Goal: Task Accomplishment & Management: Manage account settings

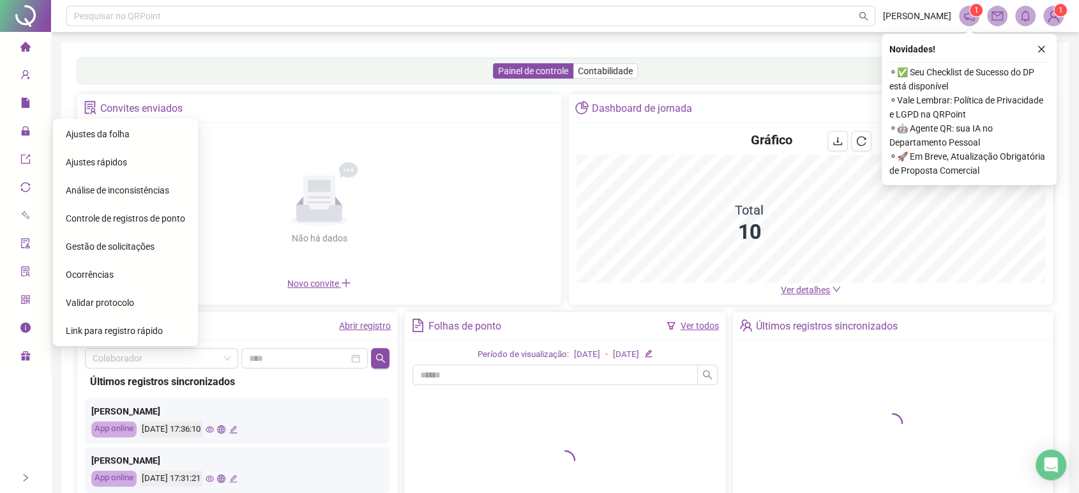
click at [105, 138] on span "Ajustes da folha" at bounding box center [98, 134] width 64 height 10
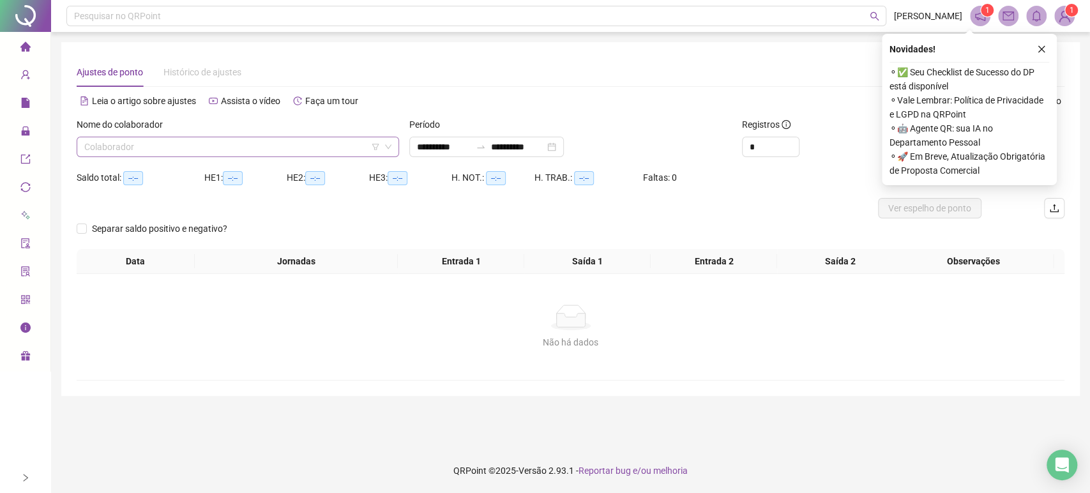
click at [115, 148] on input "search" at bounding box center [232, 146] width 296 height 19
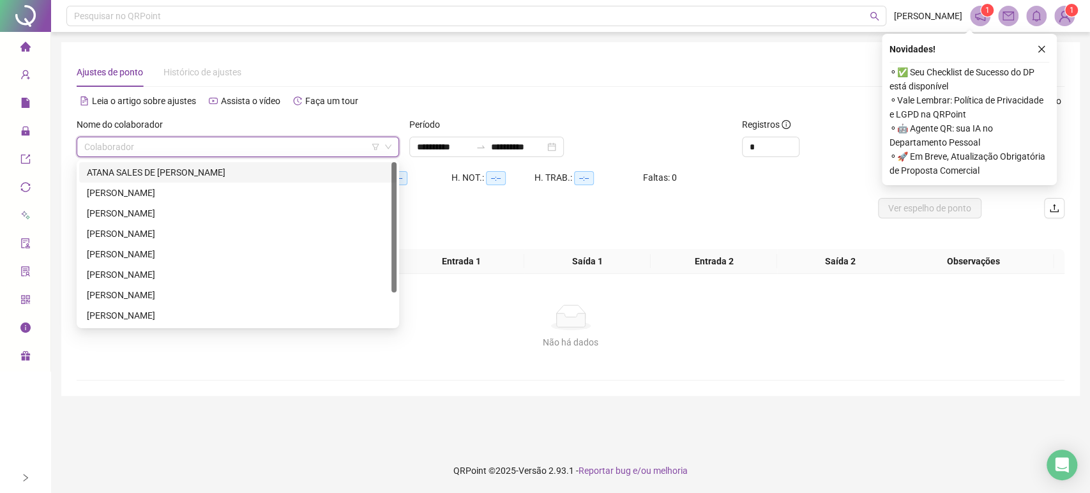
click at [115, 172] on div "ATANA SALES DE [PERSON_NAME]" at bounding box center [238, 172] width 302 height 14
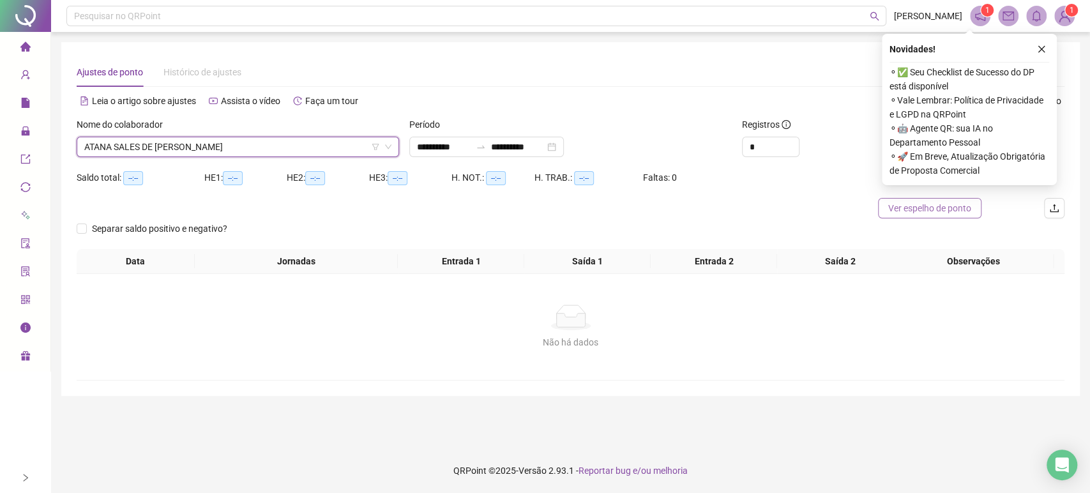
click at [946, 209] on span "Ver espelho de ponto" at bounding box center [929, 208] width 83 height 14
click at [1042, 47] on icon "close" at bounding box center [1041, 49] width 9 height 9
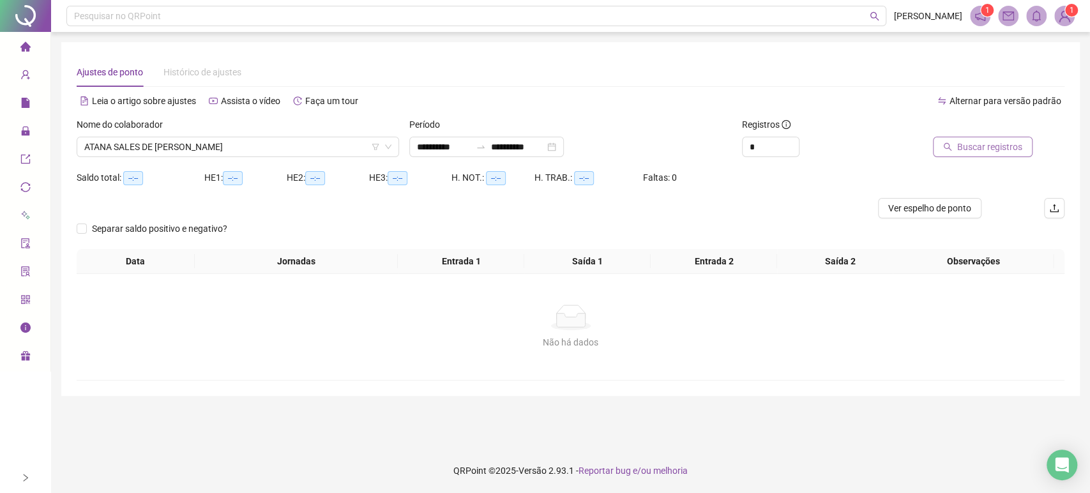
click at [969, 149] on span "Buscar registros" at bounding box center [989, 147] width 65 height 14
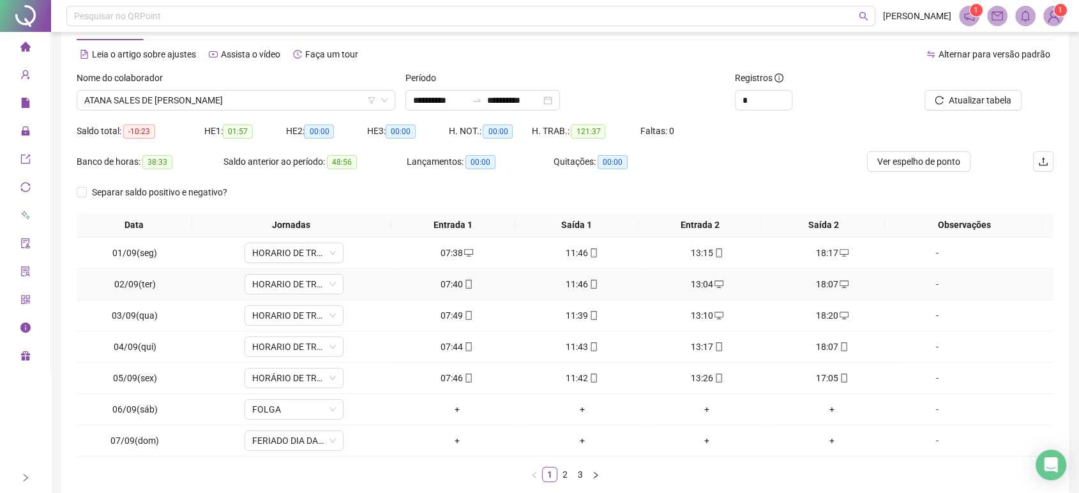
scroll to position [115, 0]
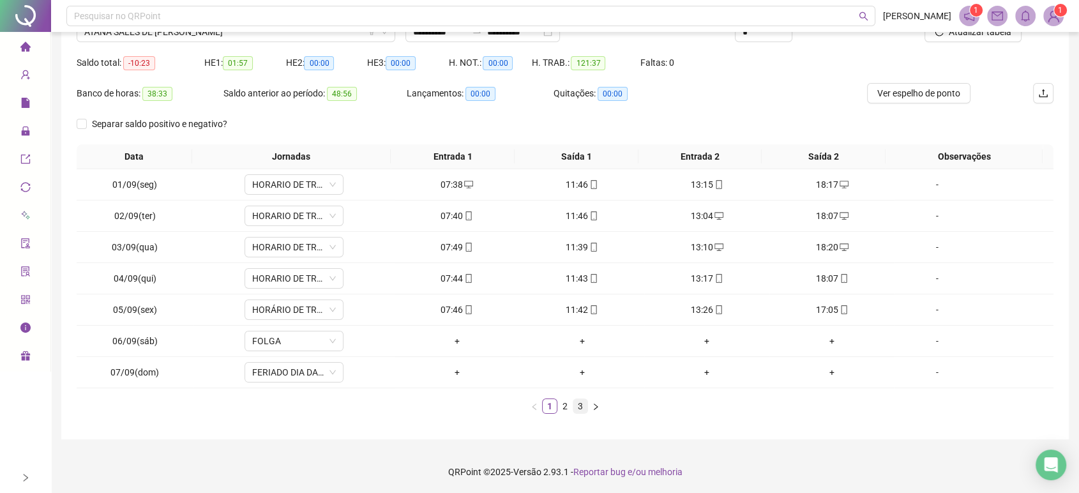
click at [583, 404] on link "3" at bounding box center [581, 406] width 14 height 14
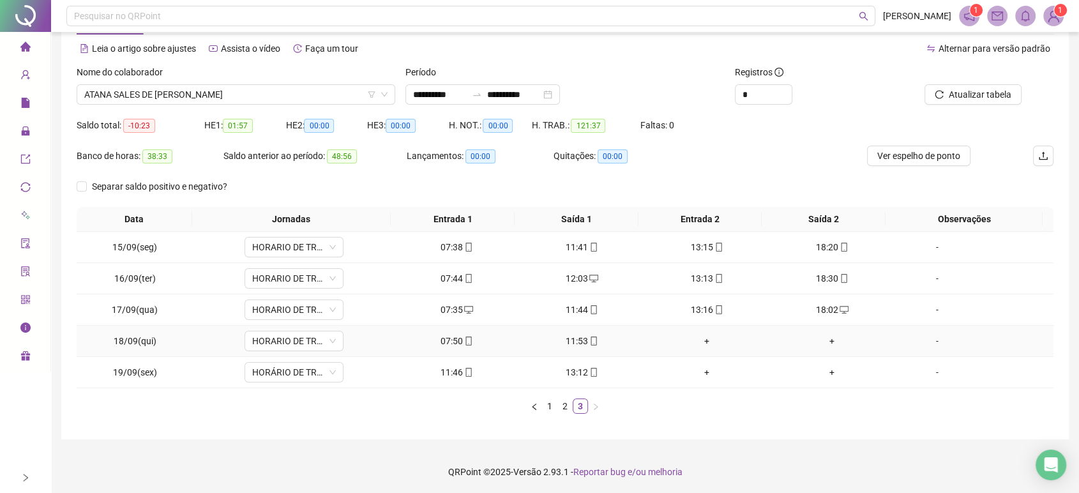
click at [699, 340] on div "+" at bounding box center [707, 341] width 115 height 14
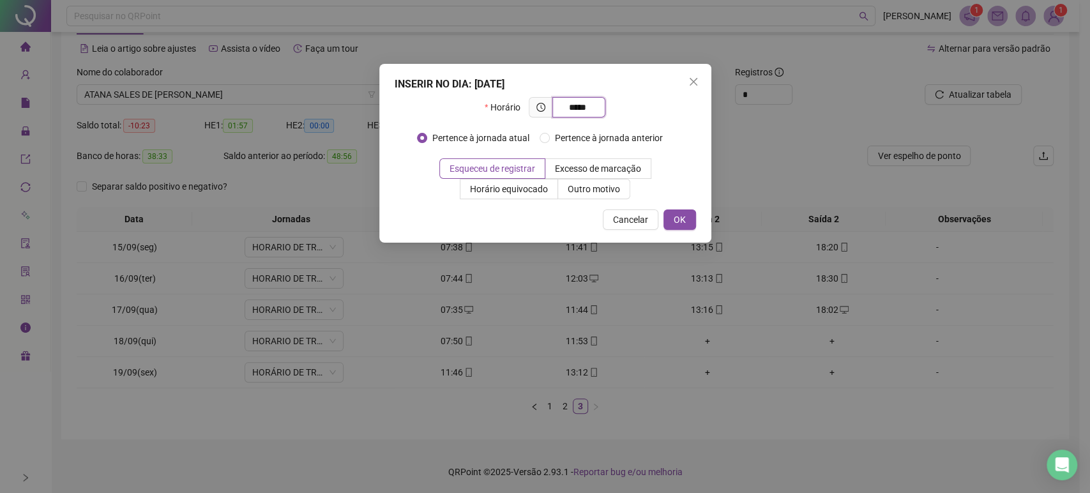
type input "*****"
click at [676, 203] on div "INSERIR NO DIA : [DATE] Horário ***** Pertence à jornada atual Pertence à jorna…" at bounding box center [545, 153] width 332 height 179
click at [685, 227] on button "OK" at bounding box center [680, 220] width 33 height 20
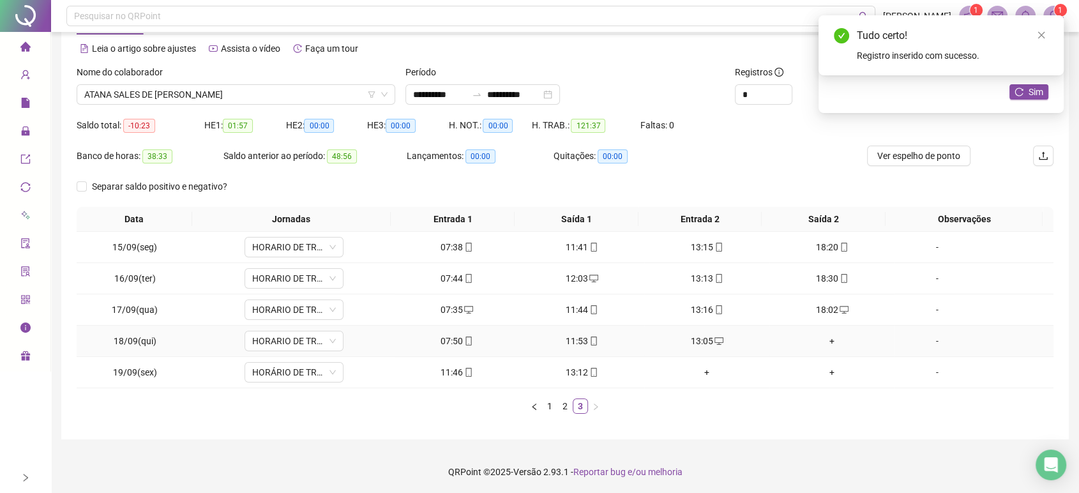
click at [826, 340] on div "+" at bounding box center [832, 341] width 115 height 14
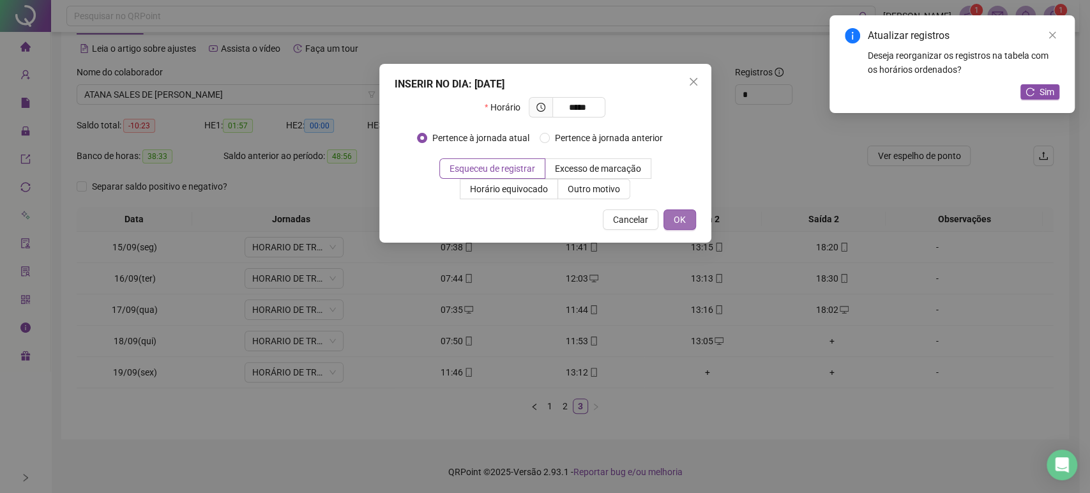
type input "*****"
click at [680, 213] on span "OK" at bounding box center [680, 220] width 12 height 14
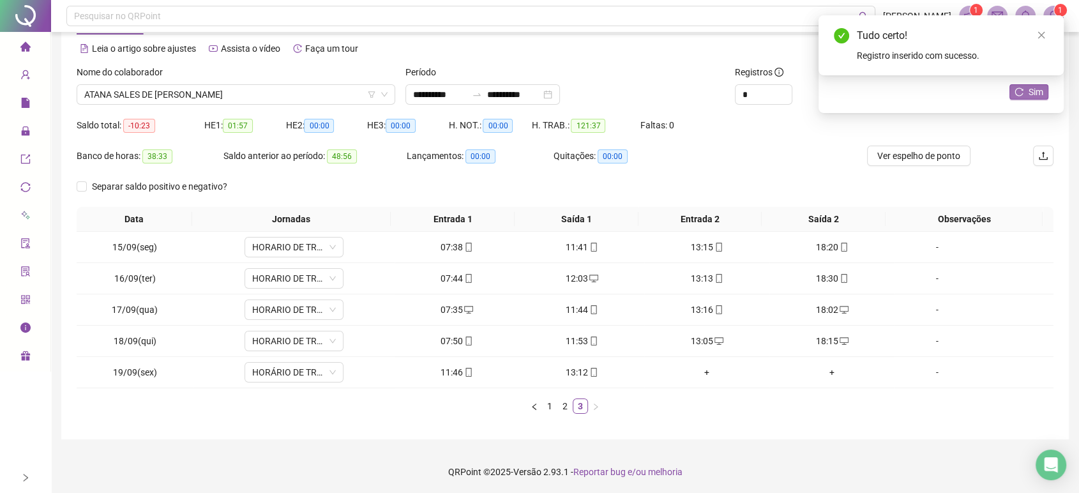
click at [1030, 92] on span "Sim" at bounding box center [1036, 92] width 15 height 14
click at [697, 367] on div "+" at bounding box center [707, 372] width 115 height 14
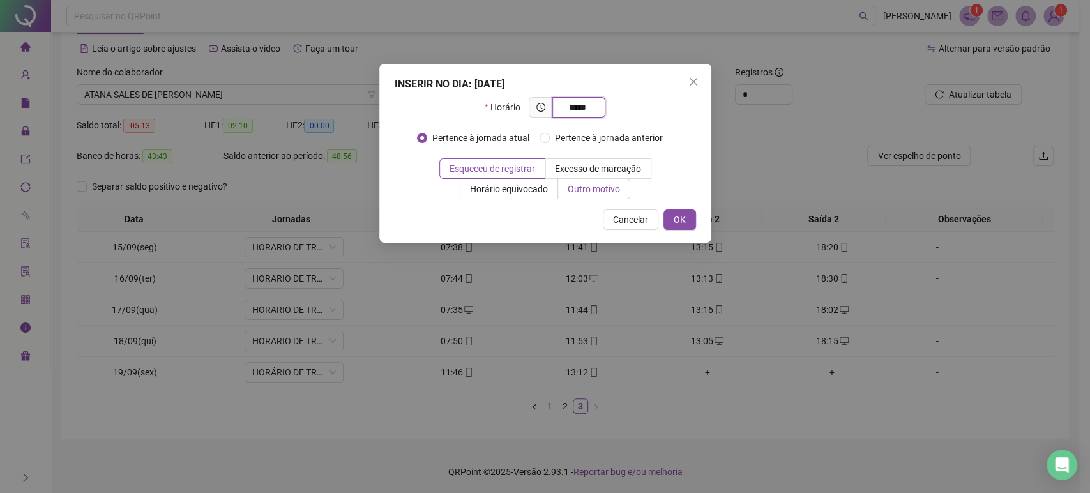
type input "*****"
click at [578, 191] on span "Outro motivo" at bounding box center [594, 189] width 52 height 10
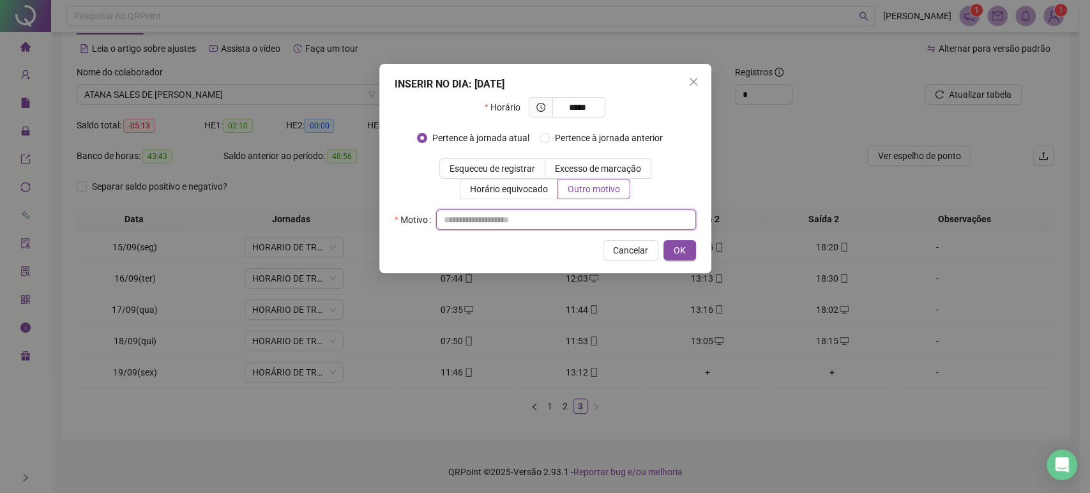
click at [551, 222] on input "text" at bounding box center [566, 220] width 260 height 20
type input "**********"
click at [676, 246] on span "OK" at bounding box center [680, 250] width 12 height 14
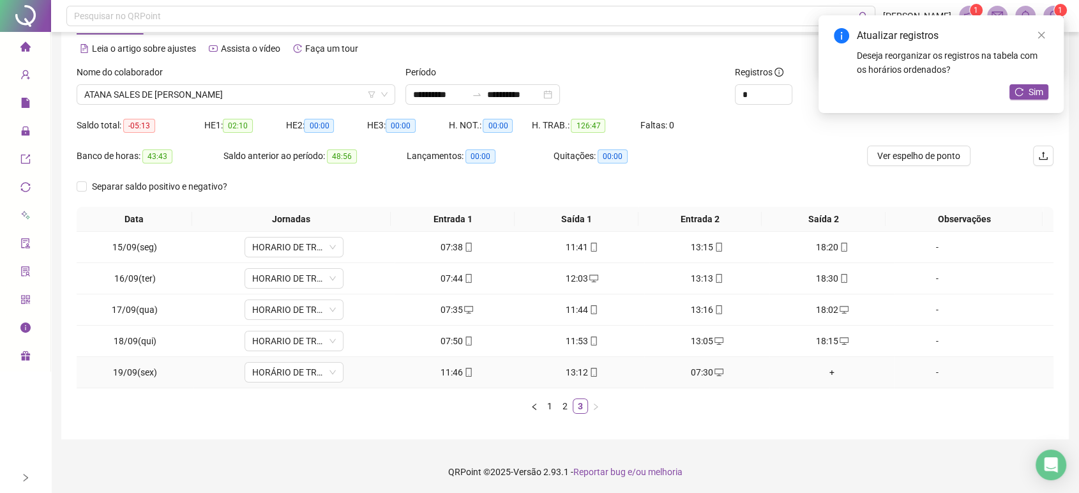
click at [825, 370] on div "+" at bounding box center [832, 372] width 115 height 14
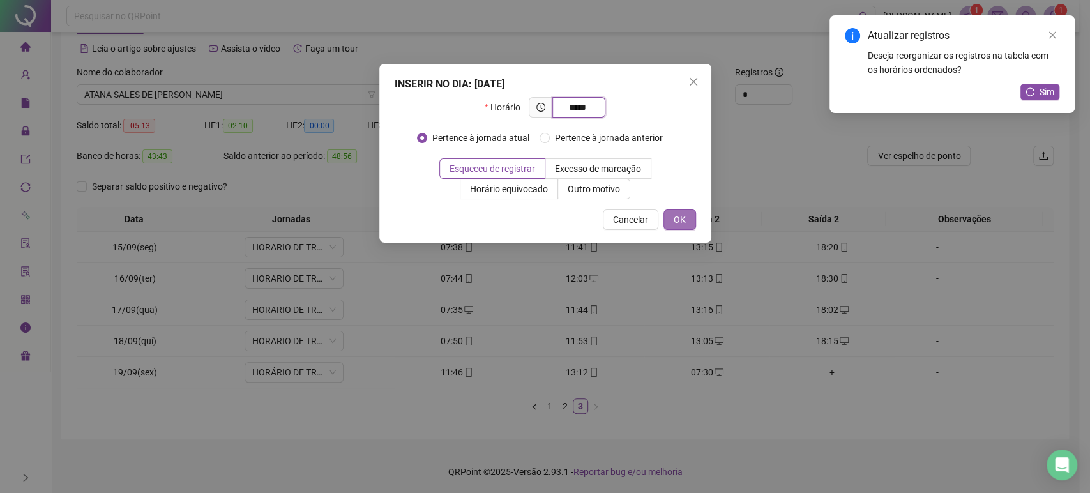
type input "*****"
click at [685, 217] on button "OK" at bounding box center [680, 220] width 33 height 20
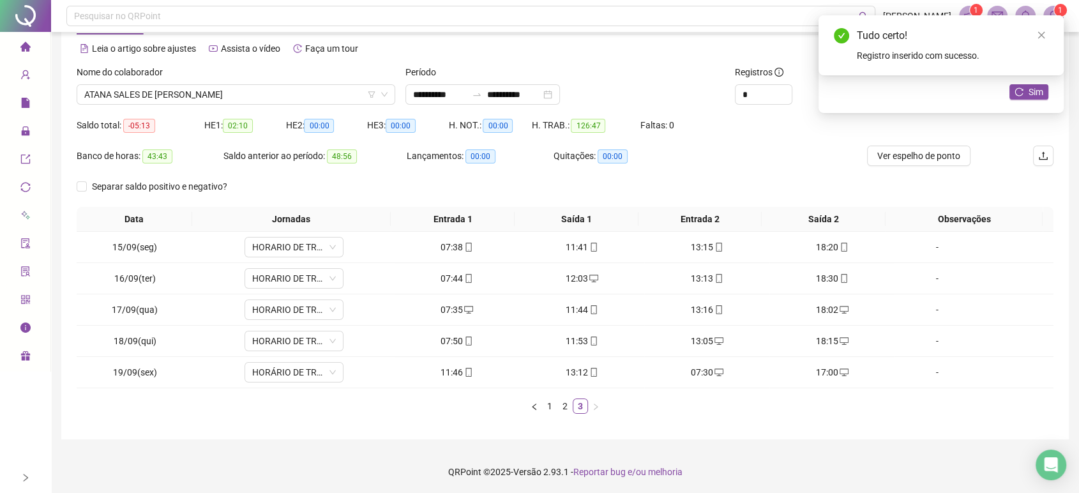
click at [1026, 75] on div "Tudo certo! Registro inserido com sucesso." at bounding box center [941, 45] width 245 height 60
click at [1032, 93] on span "Sim" at bounding box center [1036, 92] width 15 height 14
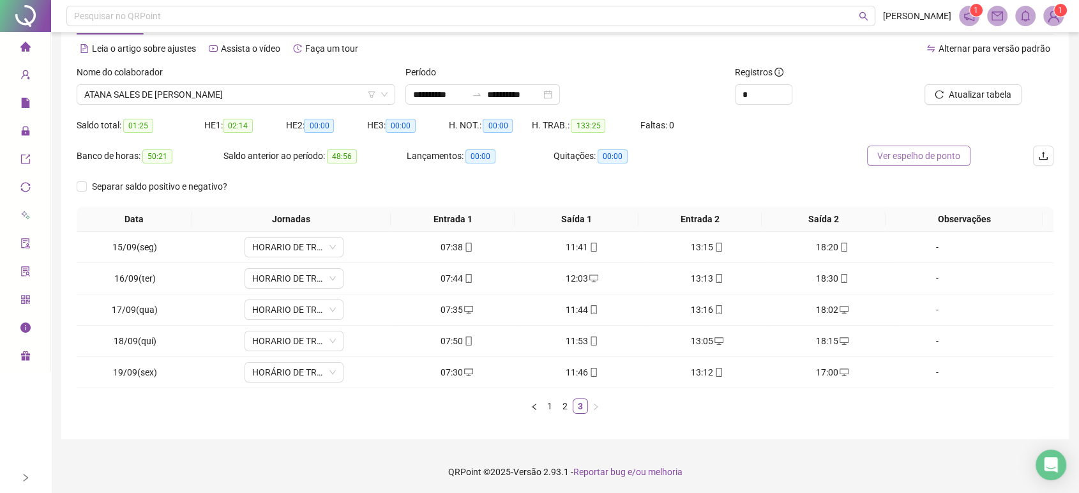
click at [924, 156] on span "Ver espelho de ponto" at bounding box center [919, 156] width 83 height 14
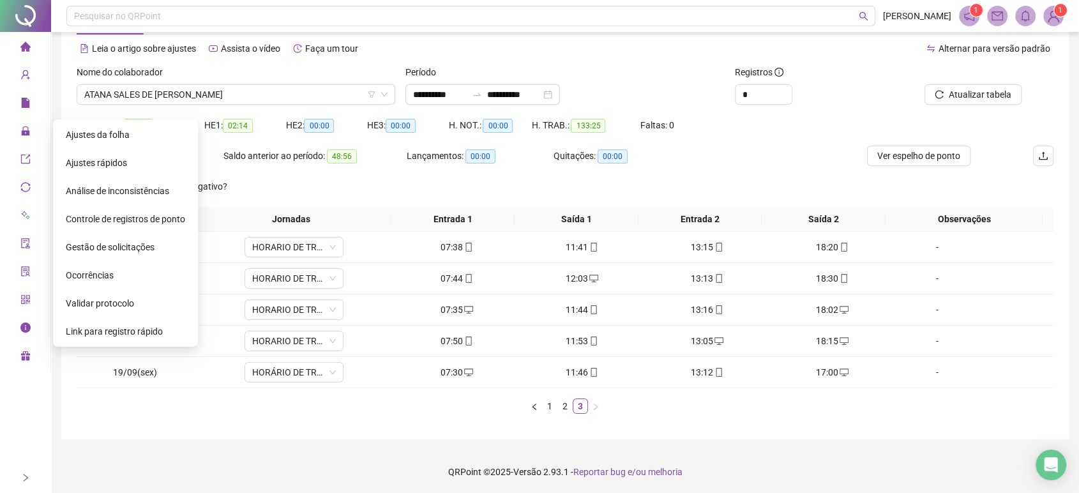
click at [87, 243] on span "Gestão de solicitações" at bounding box center [110, 247] width 89 height 10
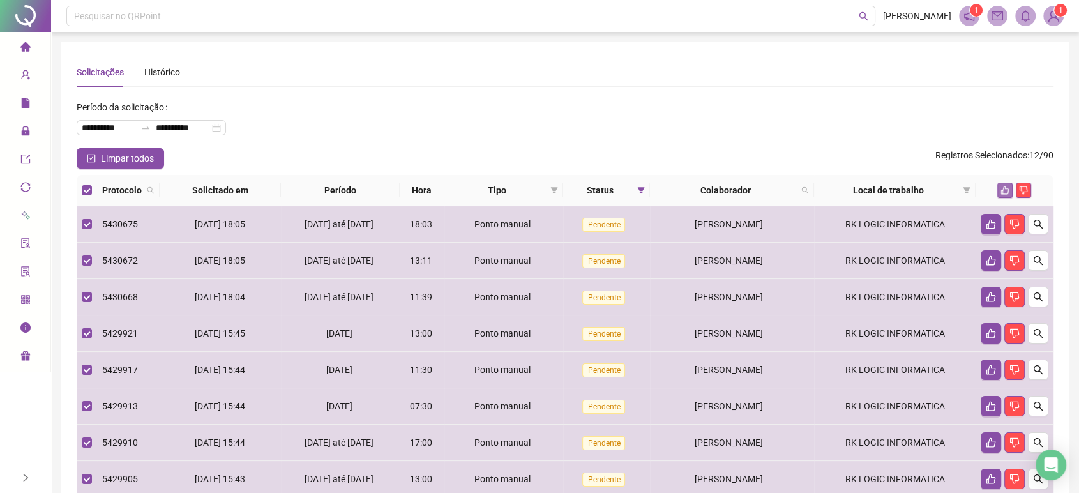
click at [1003, 188] on icon "like" at bounding box center [1005, 190] width 9 height 9
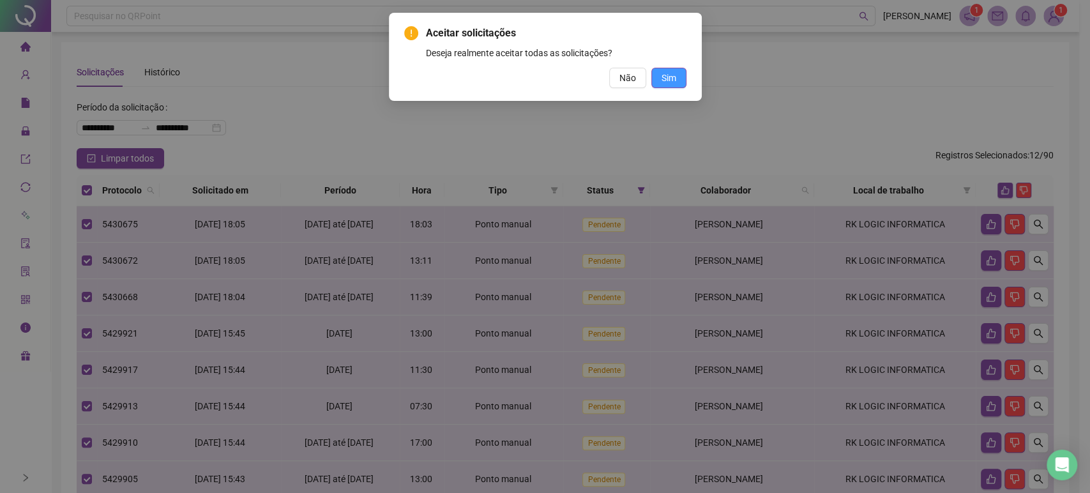
click at [668, 74] on span "Sim" at bounding box center [669, 78] width 15 height 14
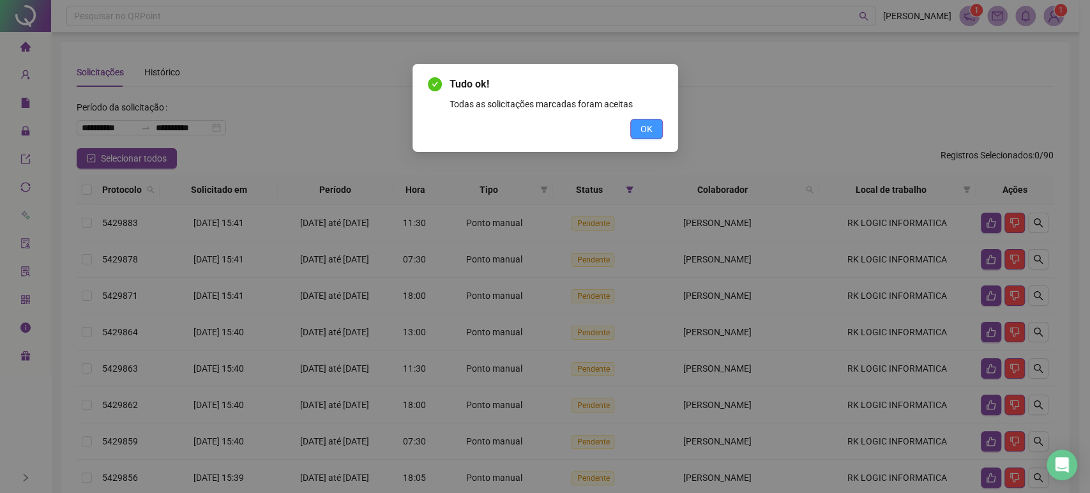
click at [646, 131] on span "OK" at bounding box center [647, 129] width 12 height 14
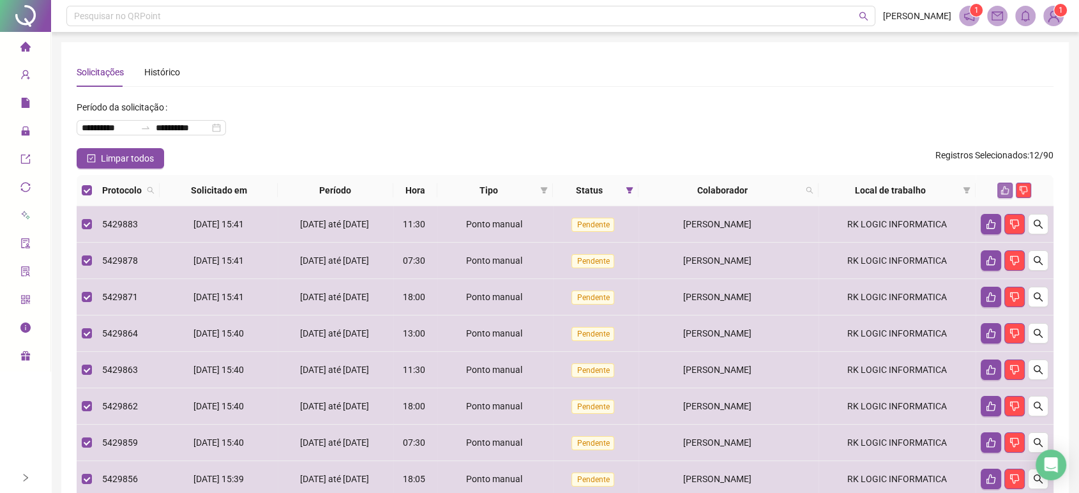
click at [1000, 192] on button "button" at bounding box center [1005, 190] width 15 height 15
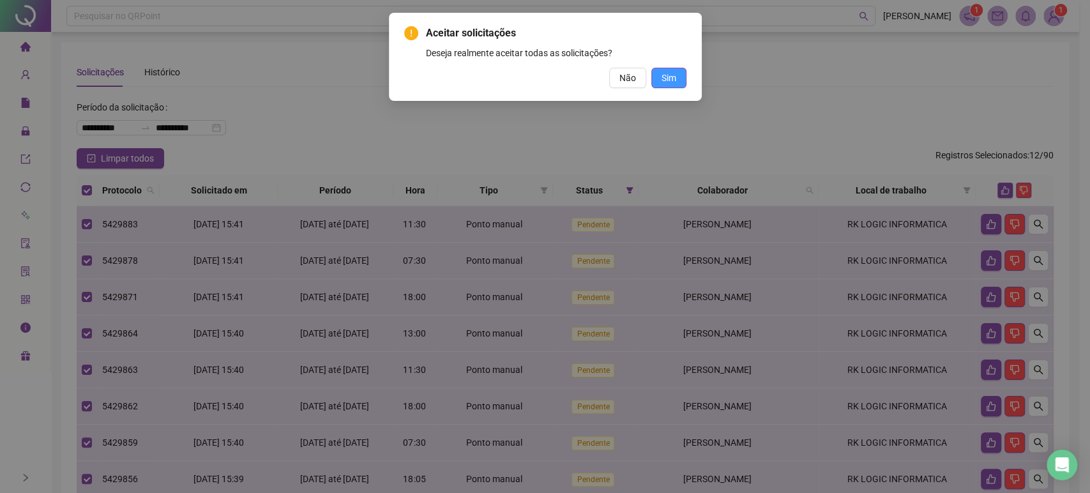
click at [673, 78] on span "Sim" at bounding box center [669, 78] width 15 height 14
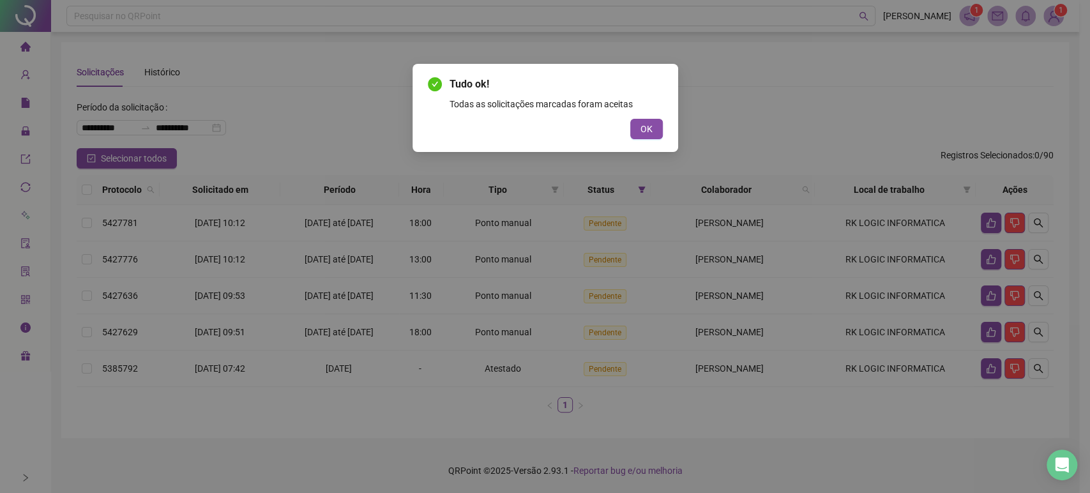
click at [89, 188] on div "Tudo ok! Todas as solicitações marcadas foram aceitas OK" at bounding box center [545, 246] width 1090 height 493
click at [91, 189] on div "Tudo ok! Todas as solicitações marcadas foram aceitas OK" at bounding box center [545, 246] width 1090 height 493
click at [666, 132] on div "Tudo ok! Todas as solicitações marcadas foram aceitas OK" at bounding box center [546, 108] width 266 height 88
click at [648, 126] on span "OK" at bounding box center [647, 129] width 12 height 14
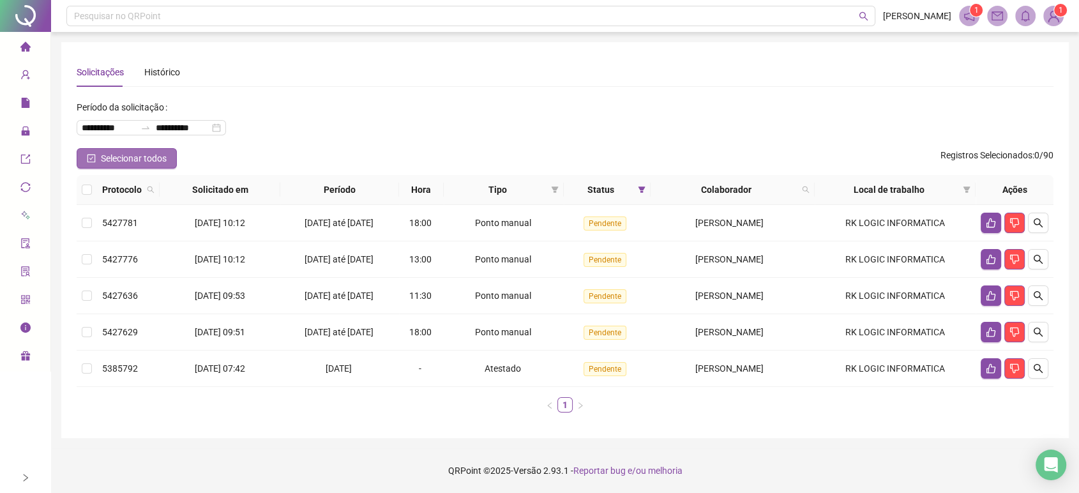
click at [88, 160] on icon "check-square" at bounding box center [91, 158] width 9 height 9
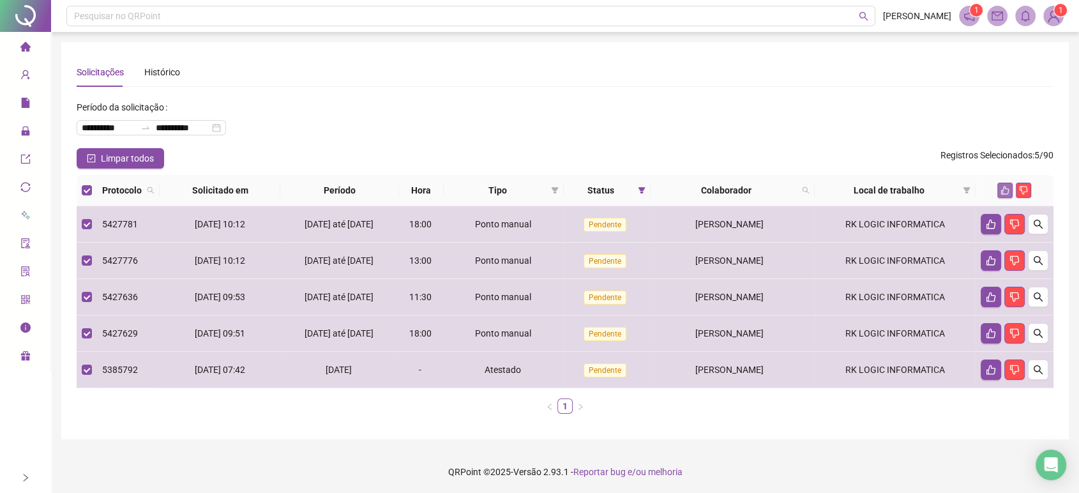
click at [1004, 188] on icon "like" at bounding box center [1005, 190] width 9 height 9
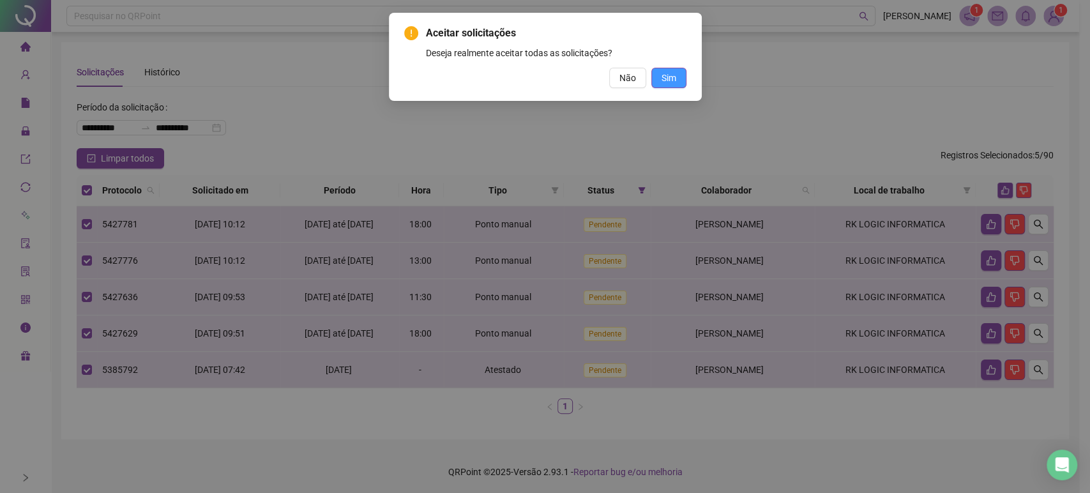
click at [673, 79] on span "Sim" at bounding box center [669, 78] width 15 height 14
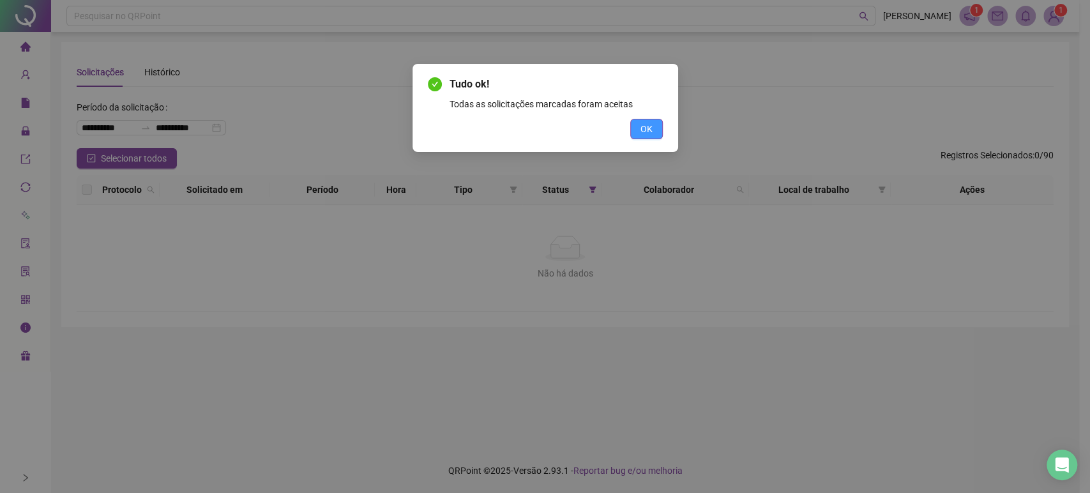
click at [653, 126] on button "OK" at bounding box center [646, 129] width 33 height 20
